Goal: Find specific page/section: Find specific page/section

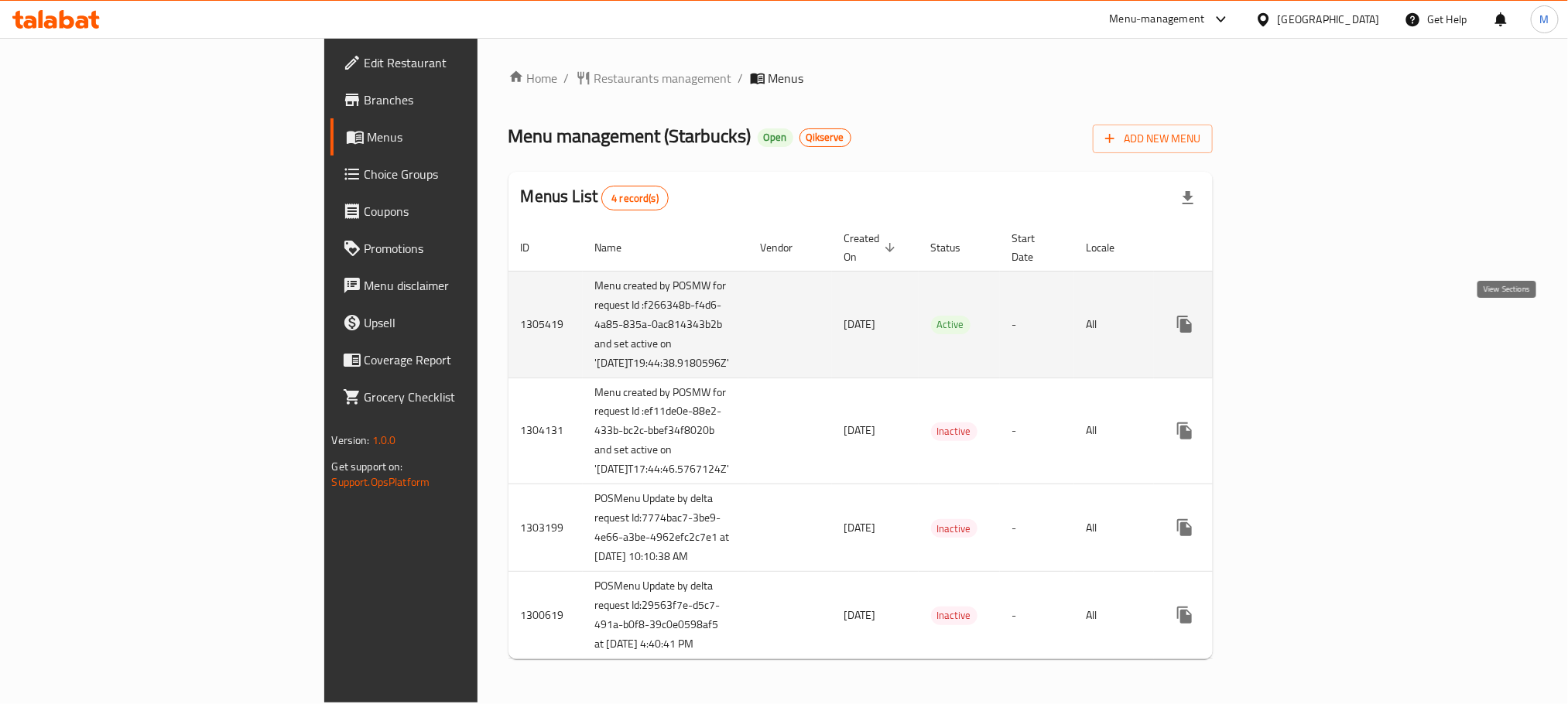
click at [1305, 321] on icon "enhanced table" at bounding box center [1296, 324] width 18 height 18
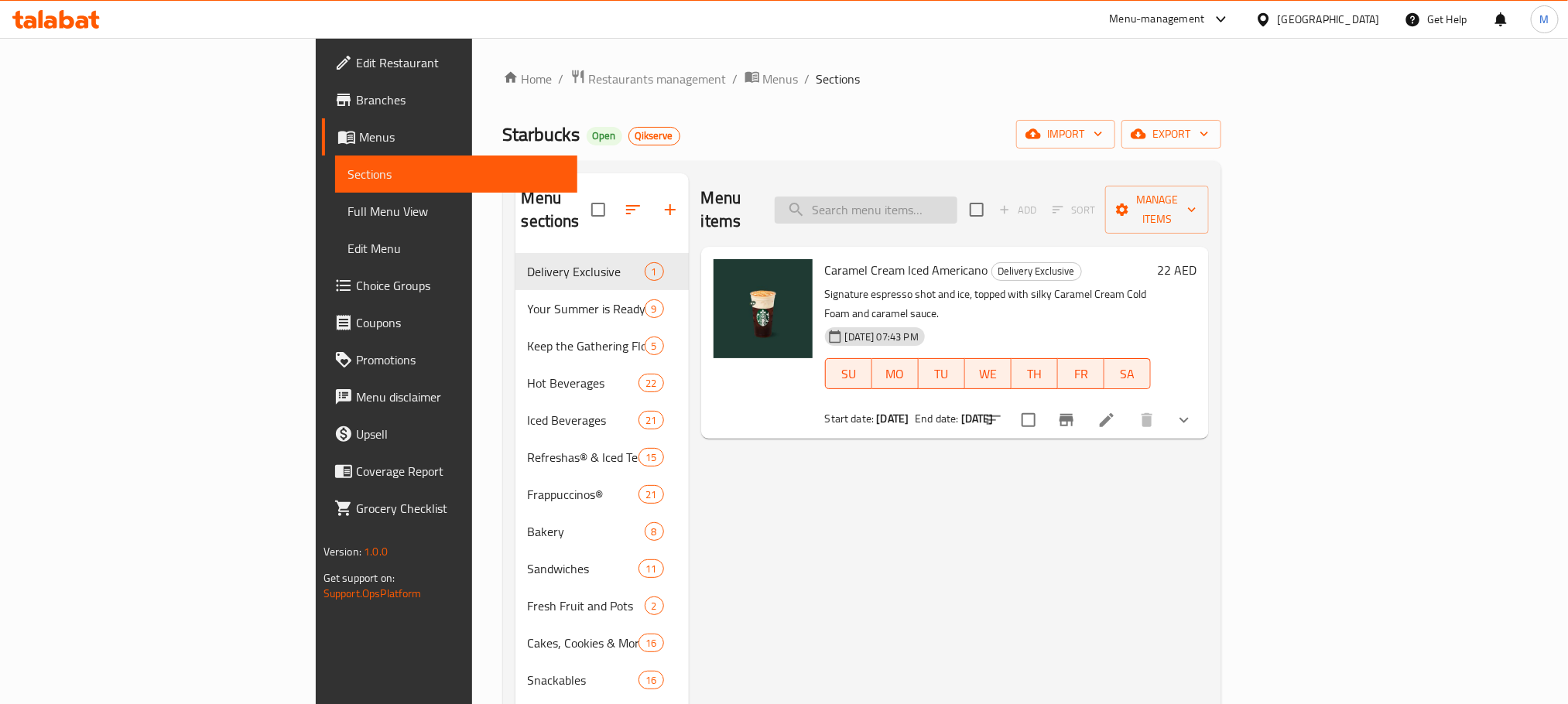
click at [957, 209] on input "search" at bounding box center [865, 210] width 183 height 27
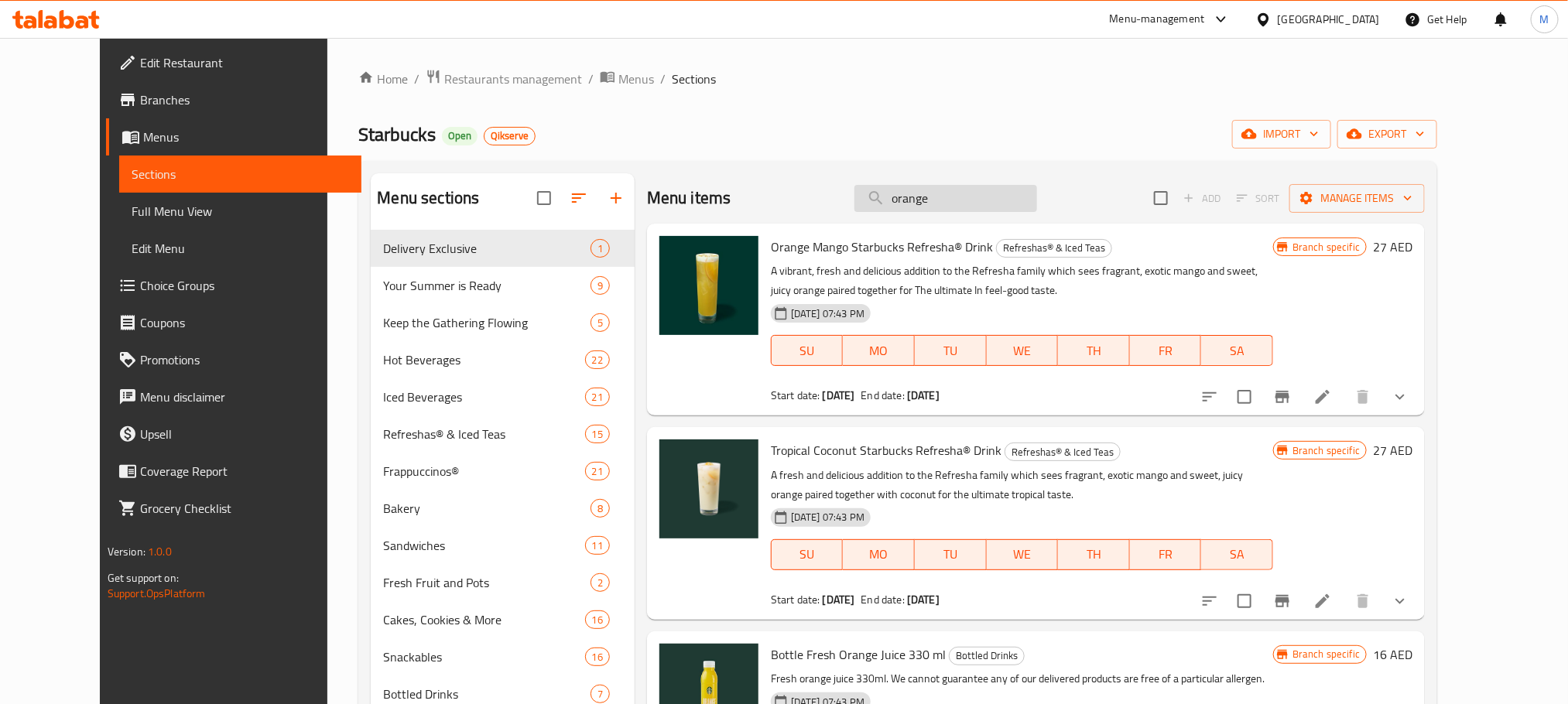
click at [1022, 189] on input "orange" at bounding box center [945, 199] width 183 height 27
paste input "672785"
type input "672785"
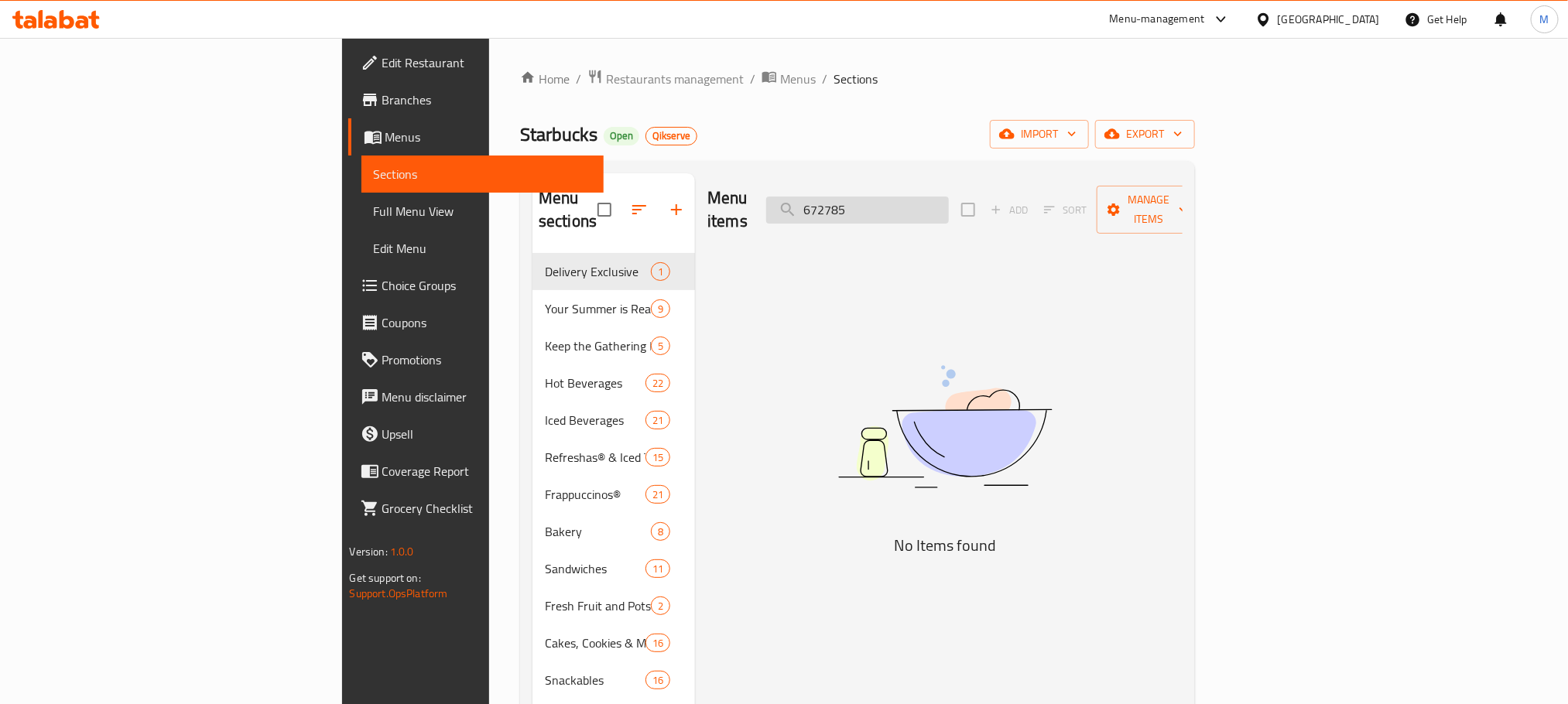
click at [948, 196] on input "672785" at bounding box center [857, 210] width 183 height 27
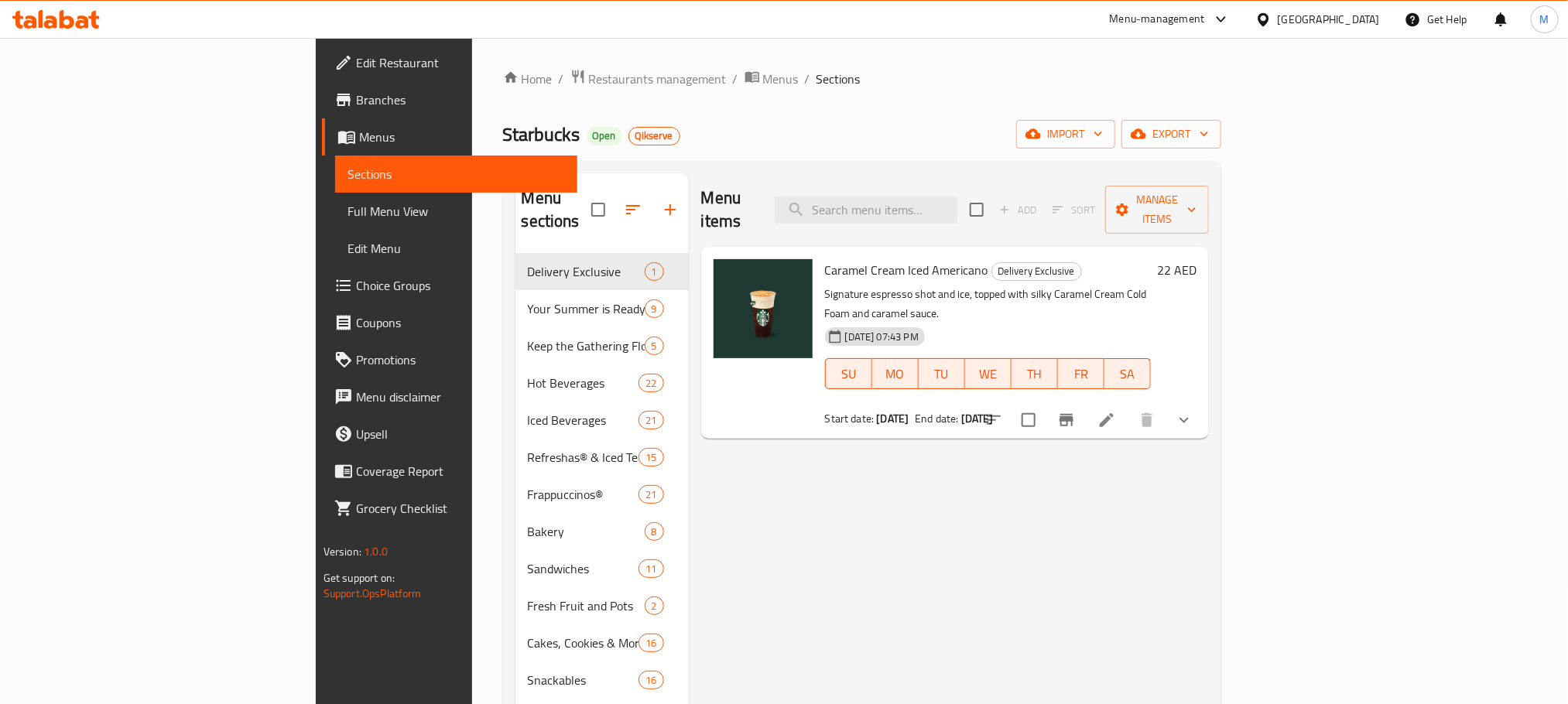
paste input "Orange & Mango Refresha"
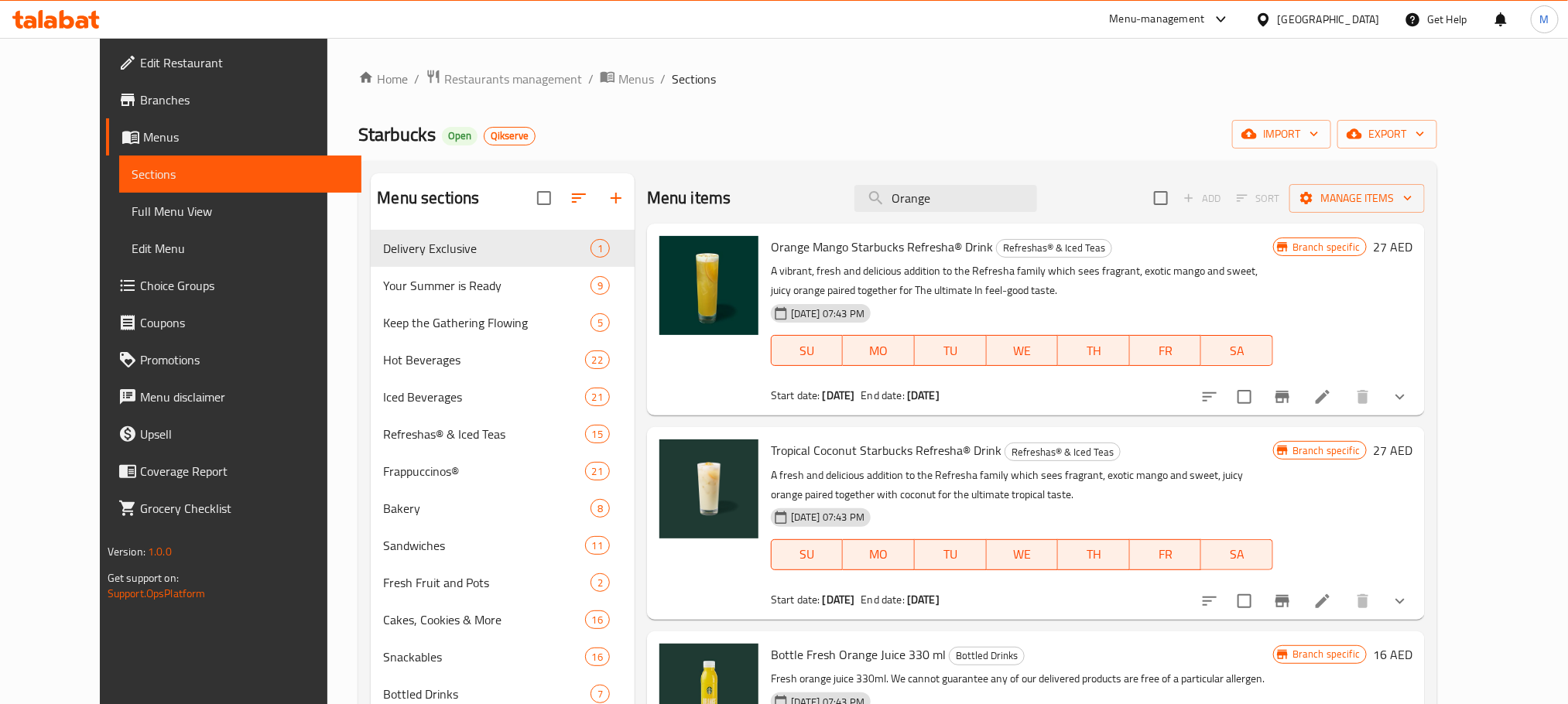
type input "Orange"
click at [444, 72] on span "Restaurants management" at bounding box center [513, 78] width 138 height 18
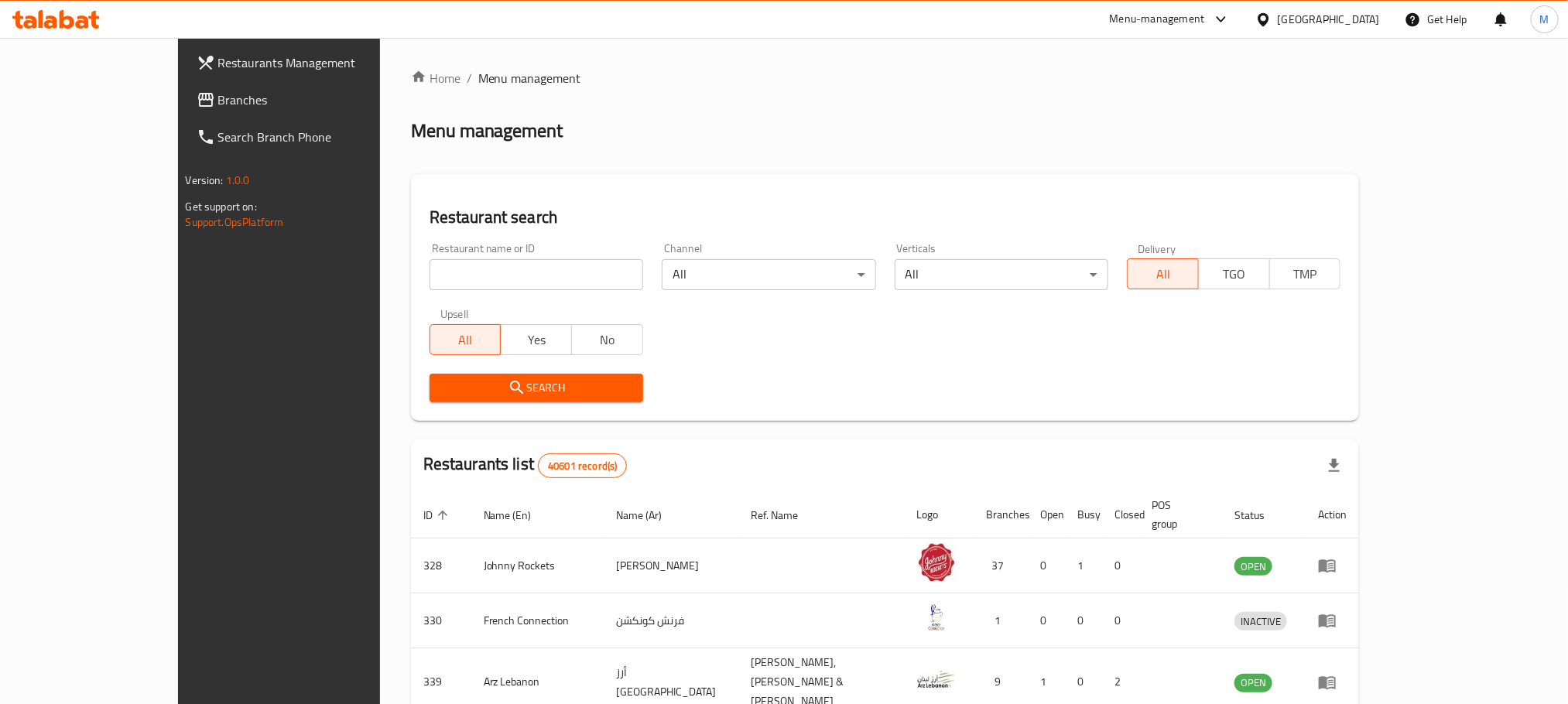
click at [218, 108] on span "Branches" at bounding box center [323, 99] width 209 height 18
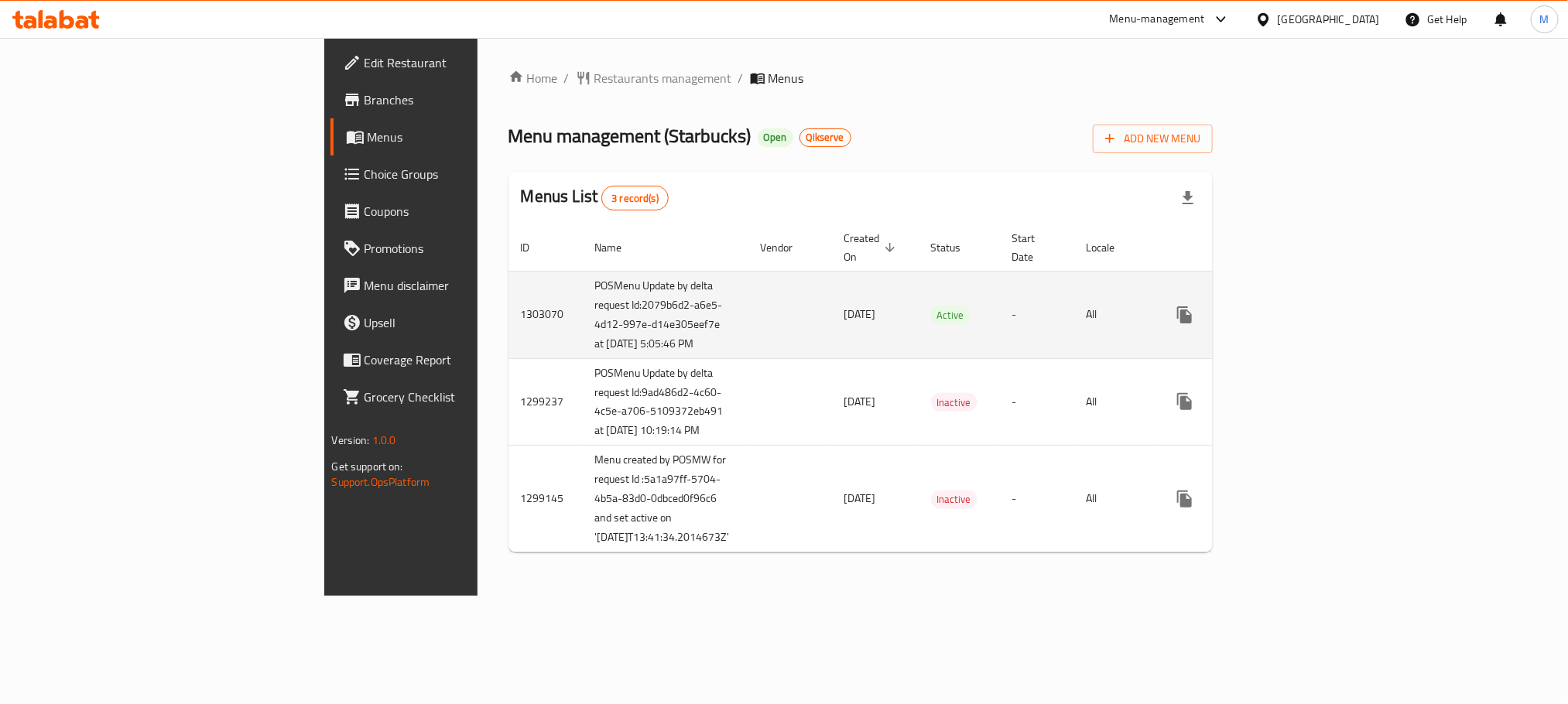
click at [1315, 332] on link "enhanced table" at bounding box center [1296, 314] width 38 height 38
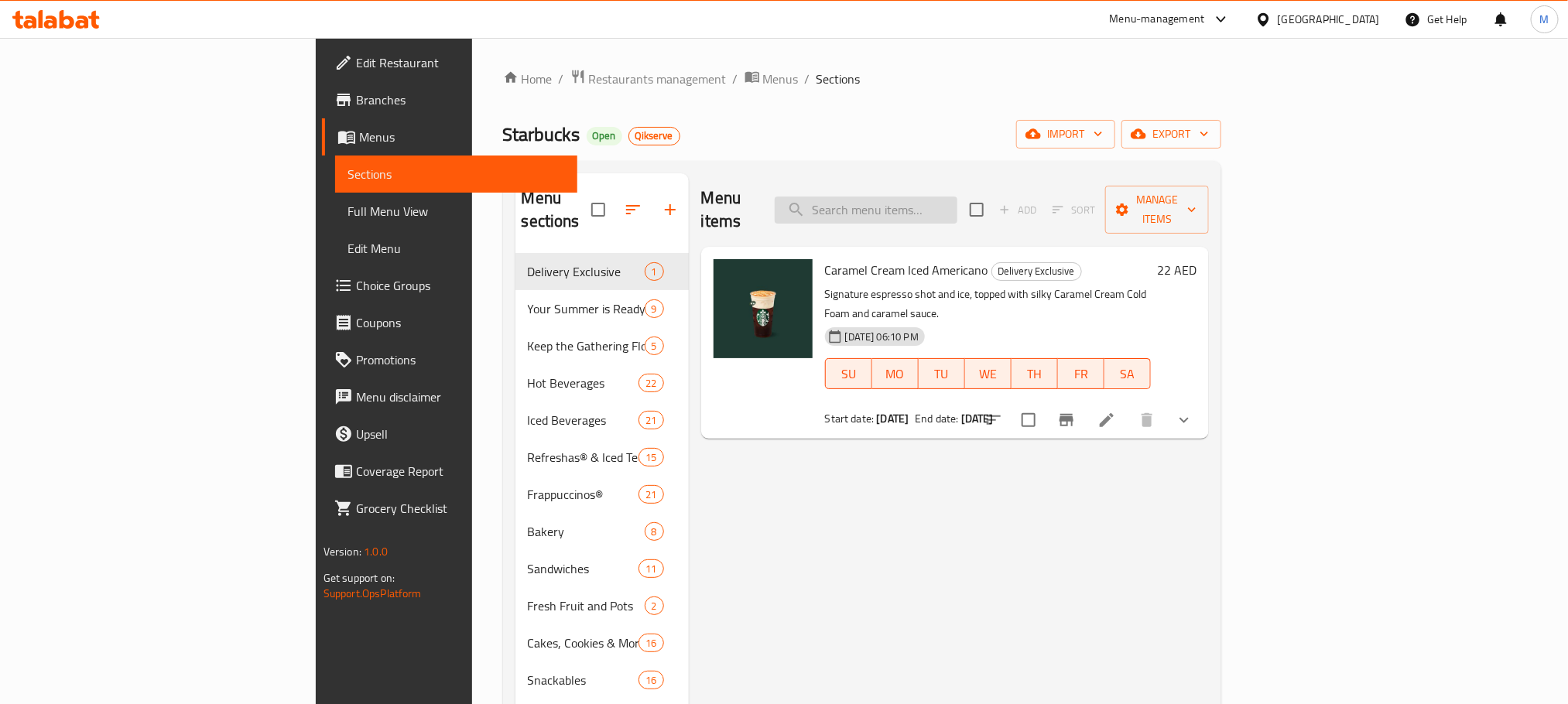
click at [945, 196] on input "search" at bounding box center [865, 210] width 183 height 27
paste input "Frozen Mango Dragonfruit Refresha"
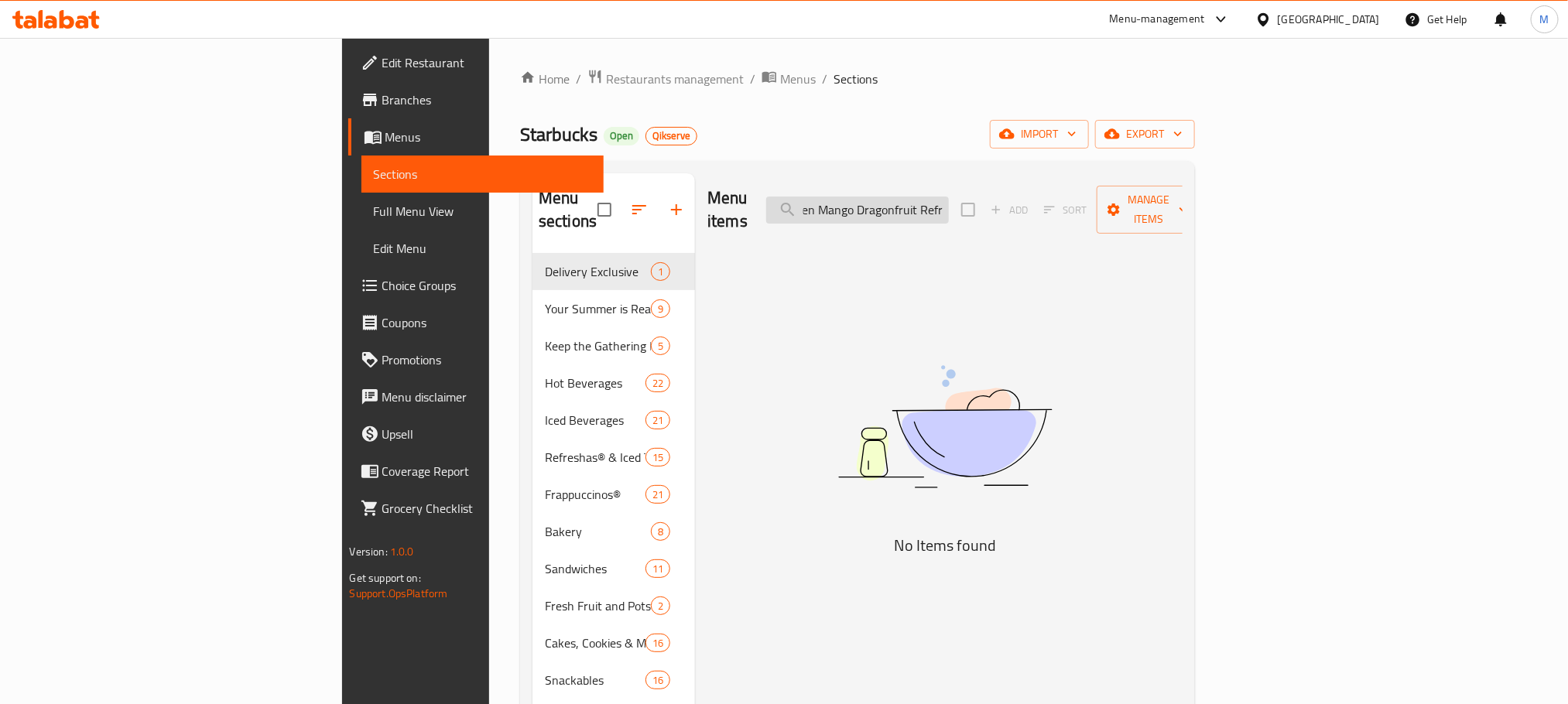
scroll to position [0, 1]
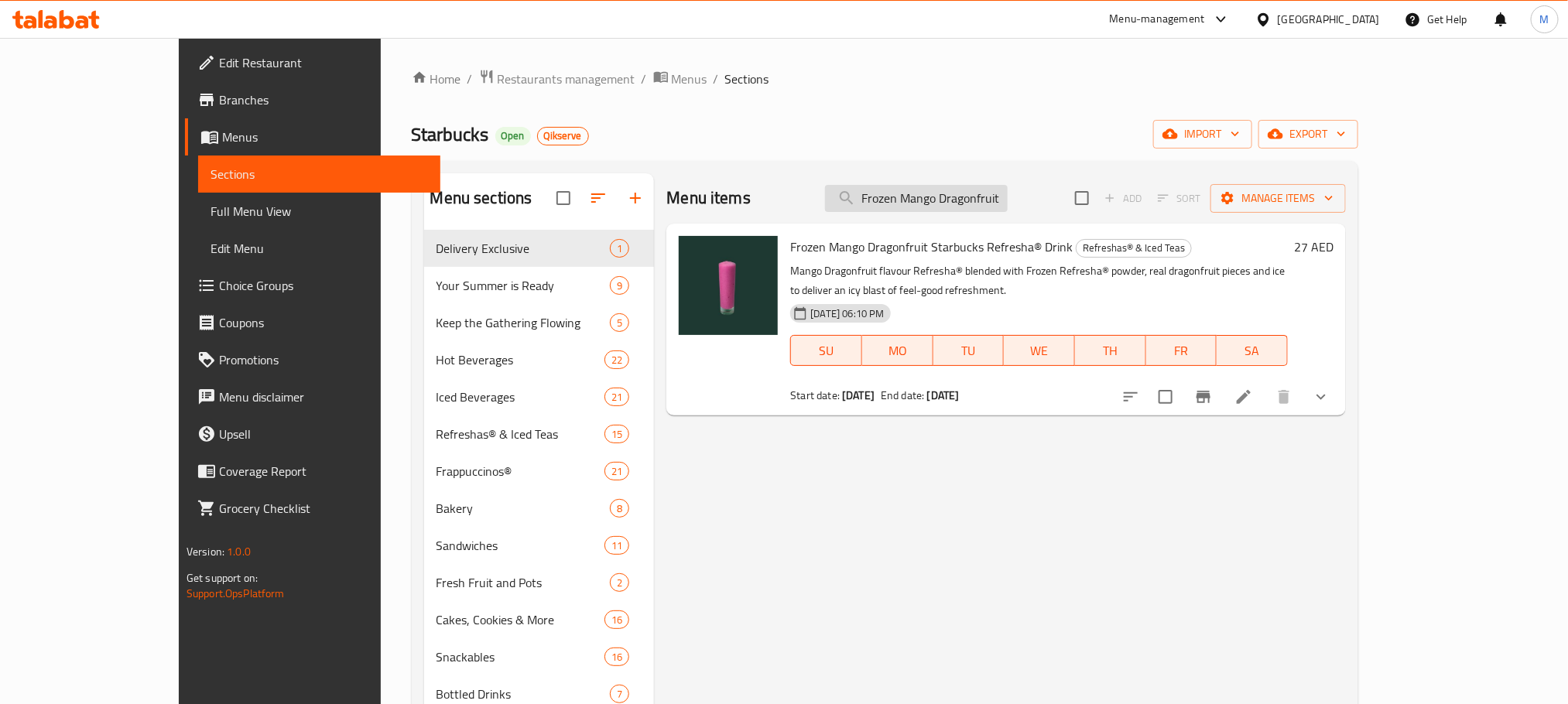
click at [964, 197] on input "Frozen Mango Dragonfruit" at bounding box center [916, 199] width 183 height 27
click at [962, 208] on input "Frozen Mango Dragonfruit" at bounding box center [916, 199] width 183 height 27
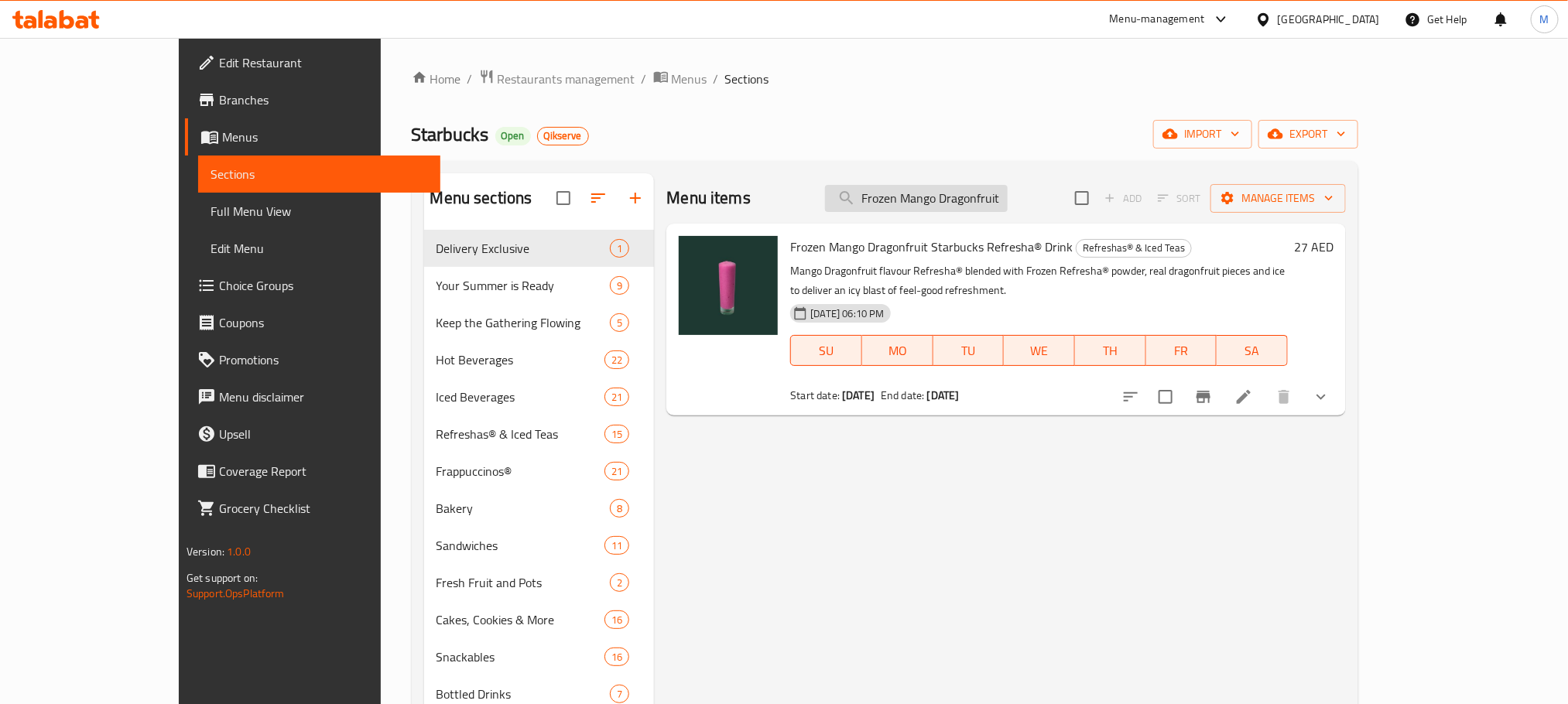
paste input "Orange & Mango Refresha"
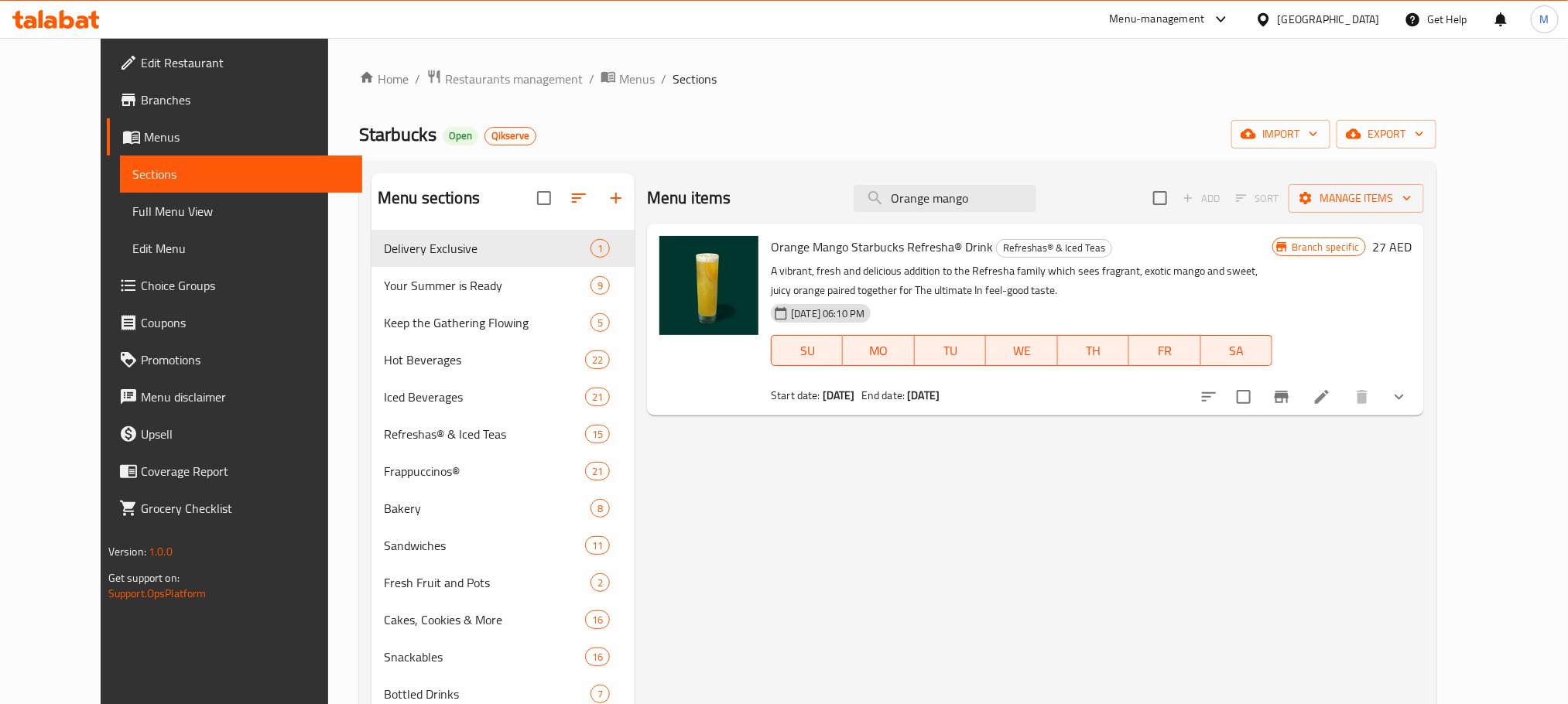
type input "Orange mango"
